Goal: Find contact information: Find contact information

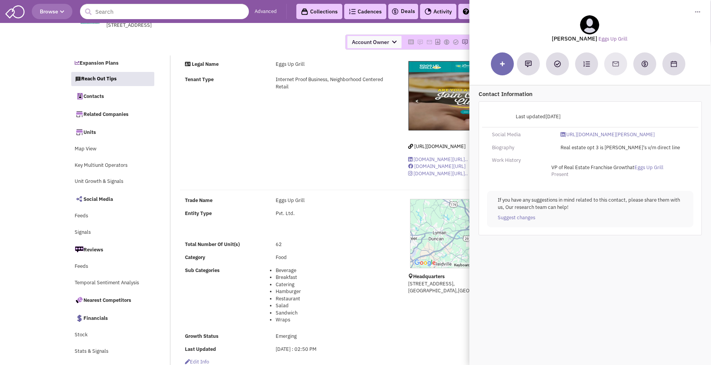
select select
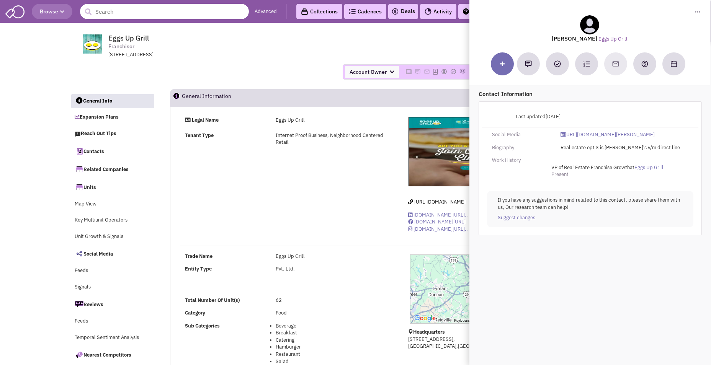
click at [134, 16] on input "text" at bounding box center [164, 11] width 169 height 15
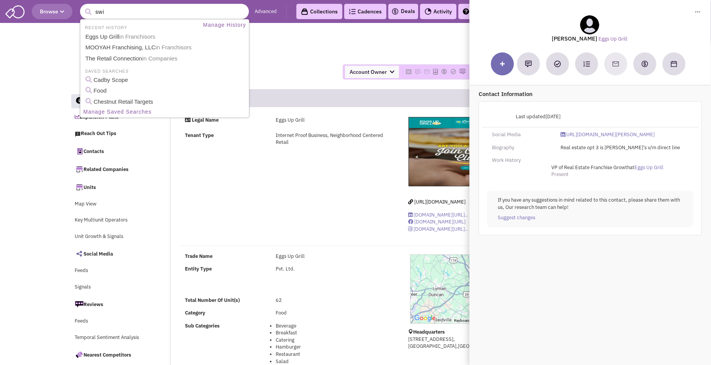
type input "swig"
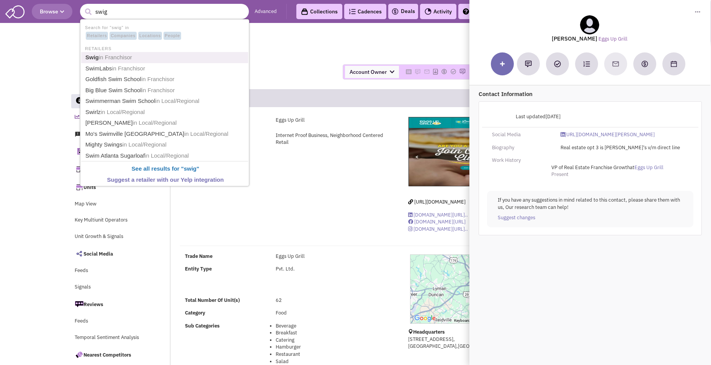
click at [114, 60] on span "in Franchisor" at bounding box center [115, 57] width 33 height 7
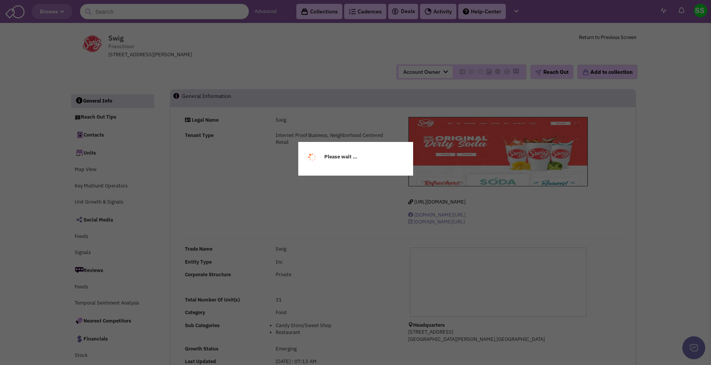
select select
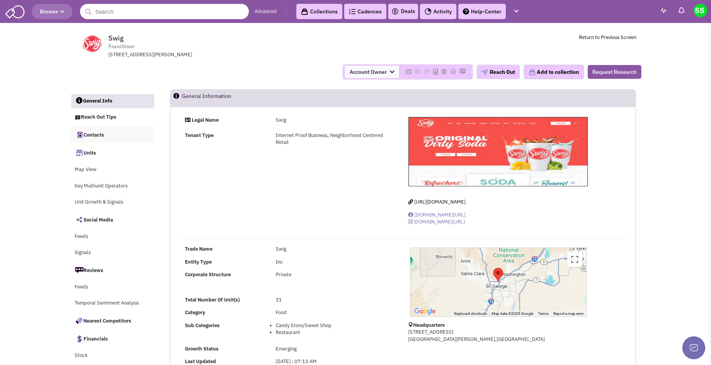
click at [90, 135] on link "Contacts" at bounding box center [112, 135] width 83 height 16
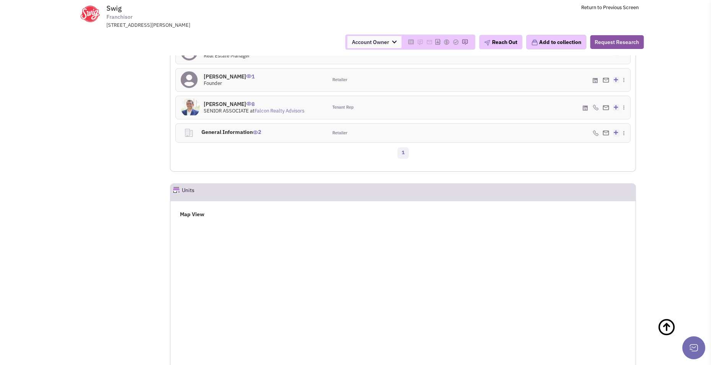
scroll to position [534, 0]
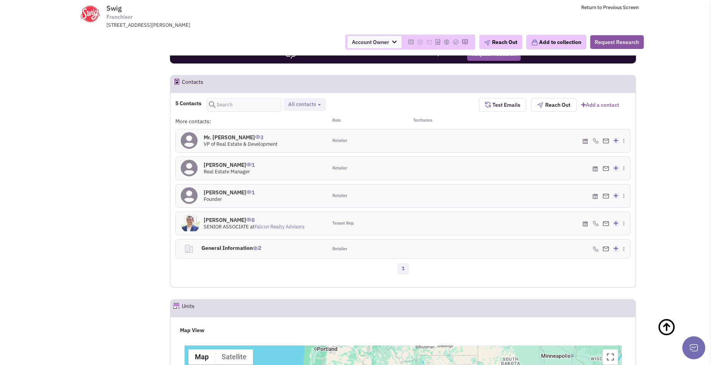
select select
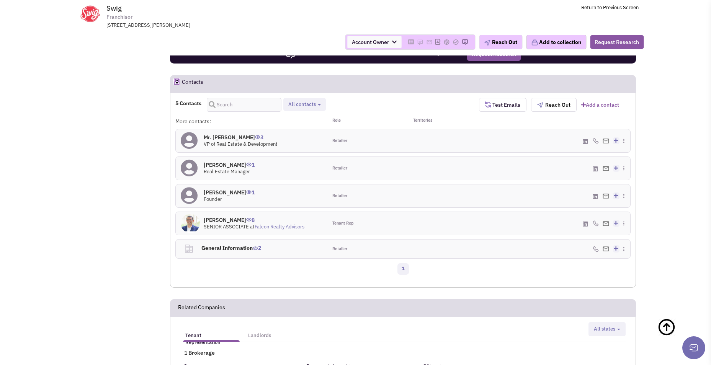
scroll to position [475, 0]
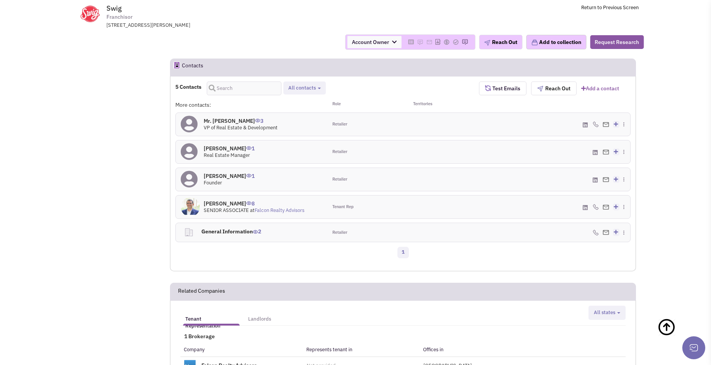
click at [271, 120] on h4 "Mr. Jordan Hill 3" at bounding box center [241, 120] width 74 height 7
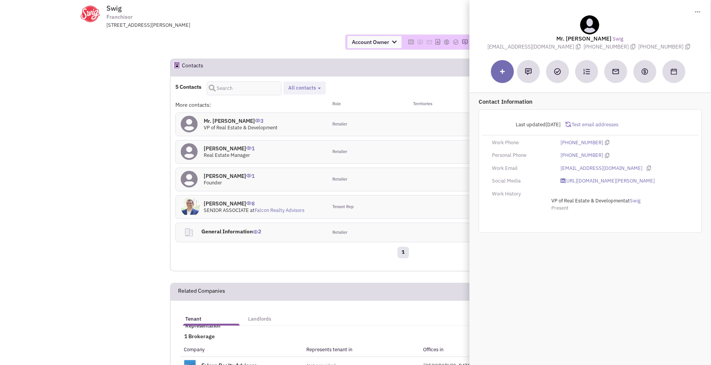
click at [247, 152] on span "Real Estate Manager" at bounding box center [227, 155] width 46 height 7
click at [213, 122] on h4 "Mr. Jordan Hill 3" at bounding box center [241, 120] width 74 height 7
click at [576, 46] on icon at bounding box center [578, 46] width 5 height 5
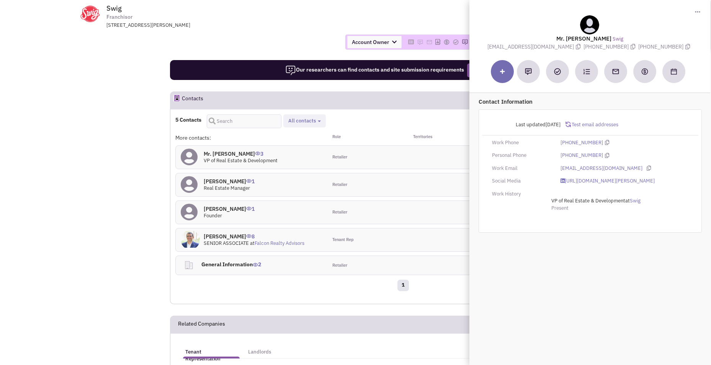
scroll to position [437, 0]
